Goal: Check status: Check status

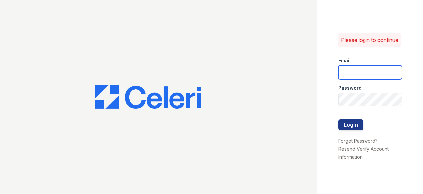
type input "edwinr@livebe.com"
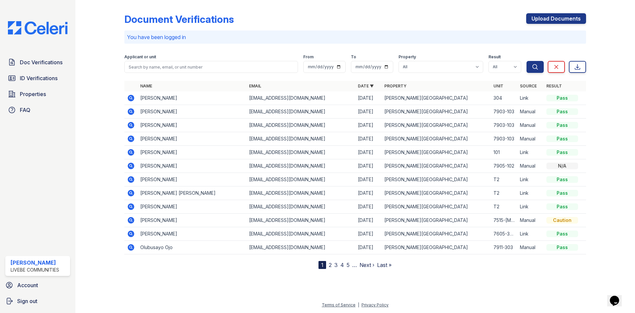
click at [131, 156] on td at bounding box center [130, 153] width 13 height 14
click at [131, 153] on icon at bounding box center [131, 152] width 8 height 8
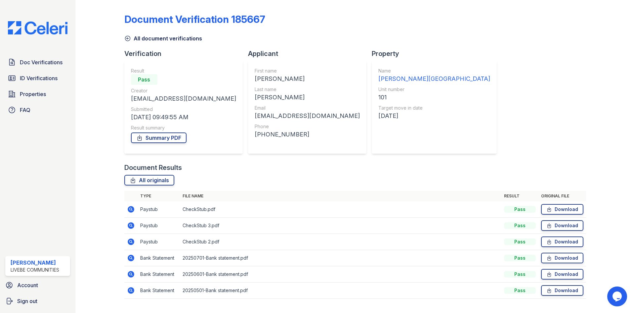
click at [130, 209] on icon at bounding box center [131, 209] width 2 height 2
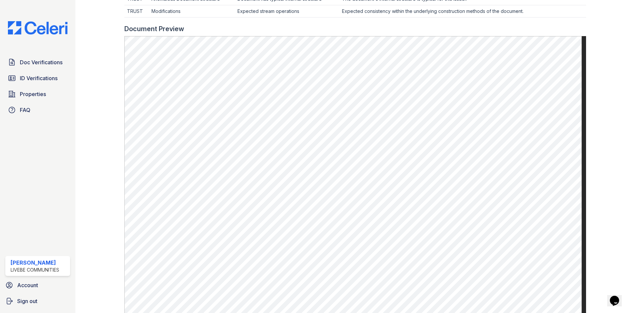
scroll to position [251, 0]
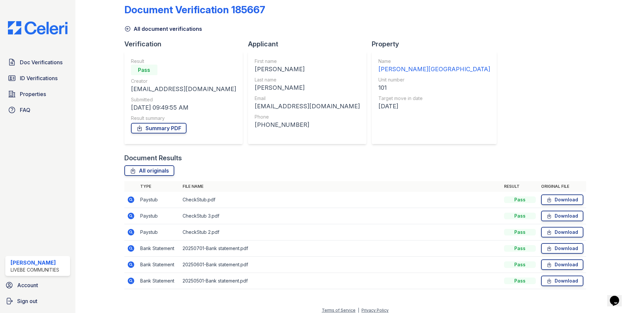
scroll to position [15, 0]
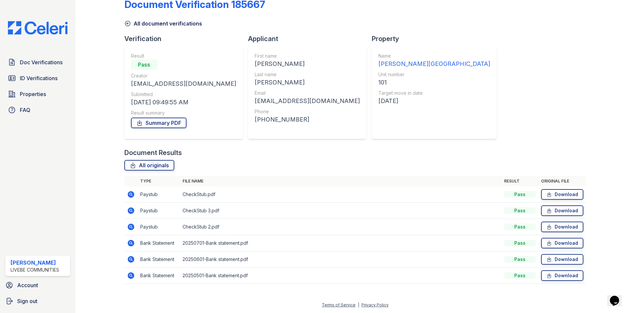
click at [131, 209] on icon at bounding box center [131, 210] width 2 height 2
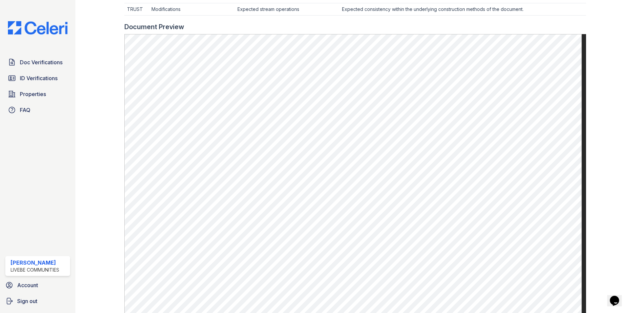
scroll to position [265, 0]
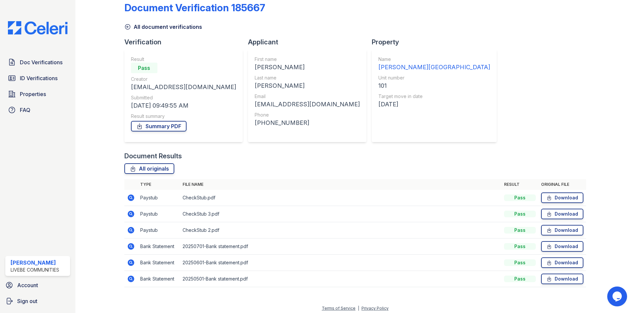
scroll to position [15, 0]
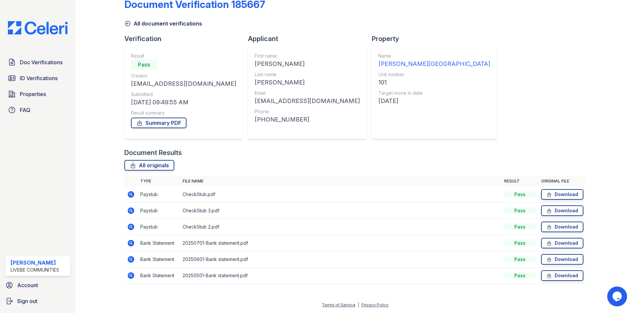
drag, startPoint x: 132, startPoint y: 228, endPoint x: 141, endPoint y: 222, distance: 10.7
click at [132, 228] on icon at bounding box center [131, 227] width 8 height 8
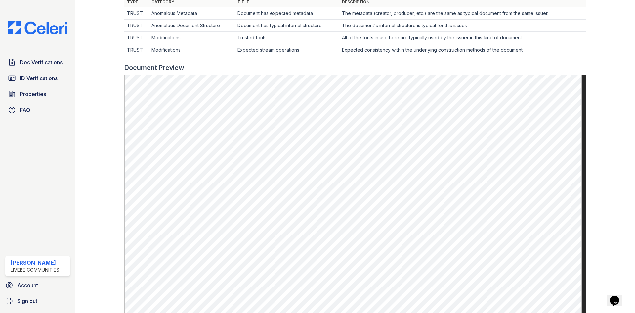
scroll to position [232, 0]
